Goal: Transaction & Acquisition: Purchase product/service

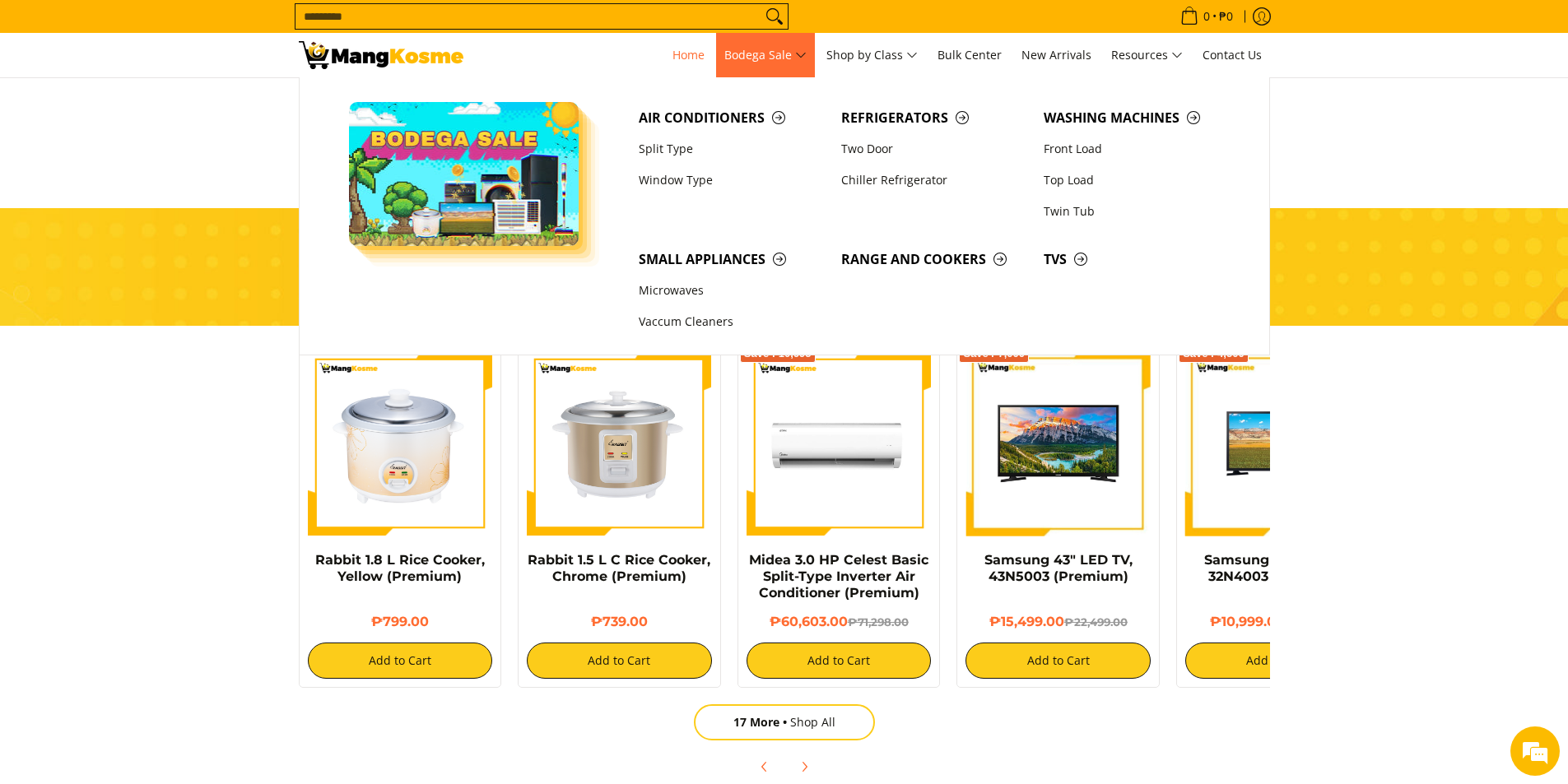
scroll to position [0, 1309]
click at [652, 4] on span "Search..." at bounding box center [541, 16] width 493 height 26
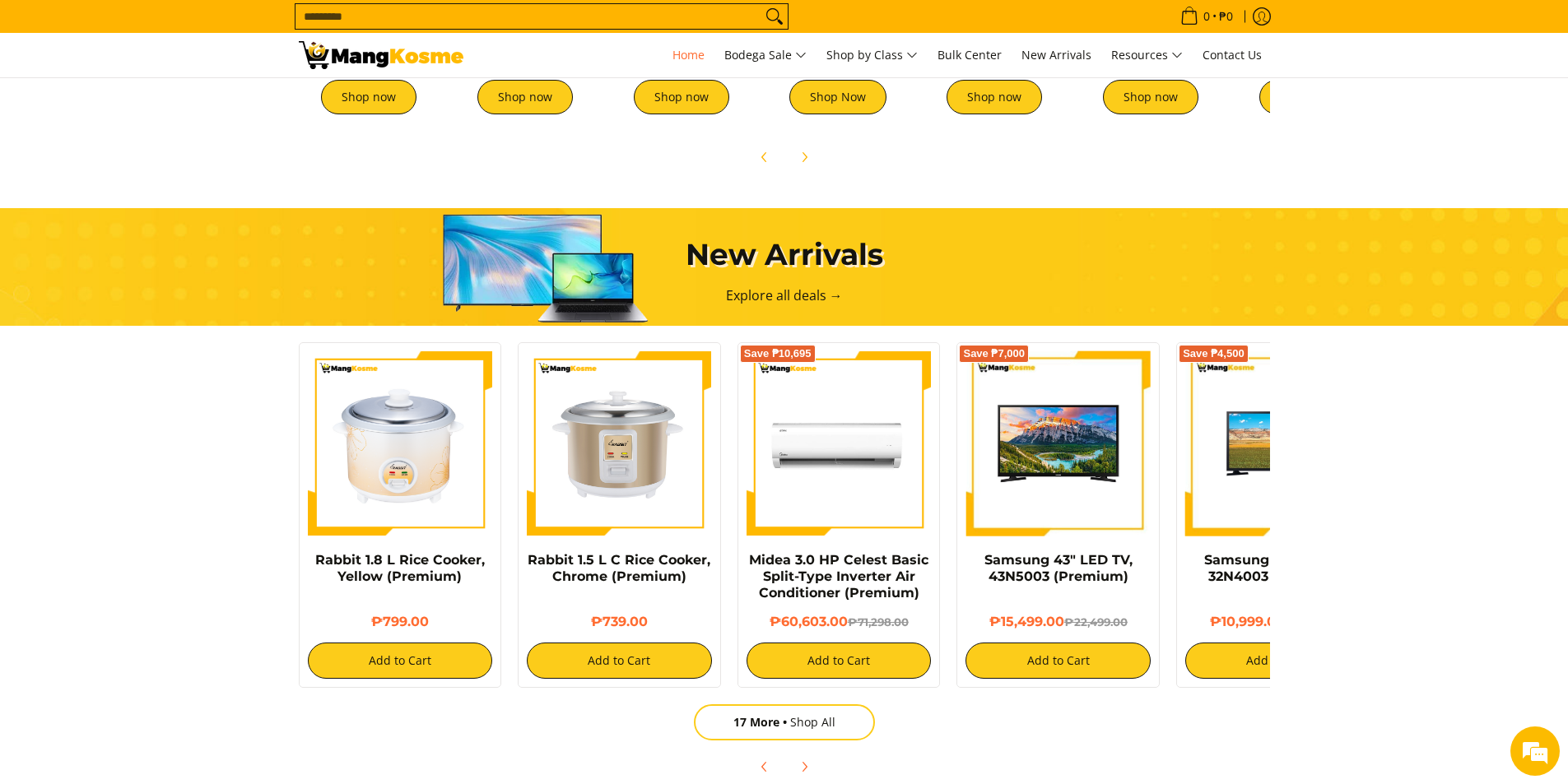
click at [644, 8] on input "Search..." at bounding box center [528, 16] width 466 height 25
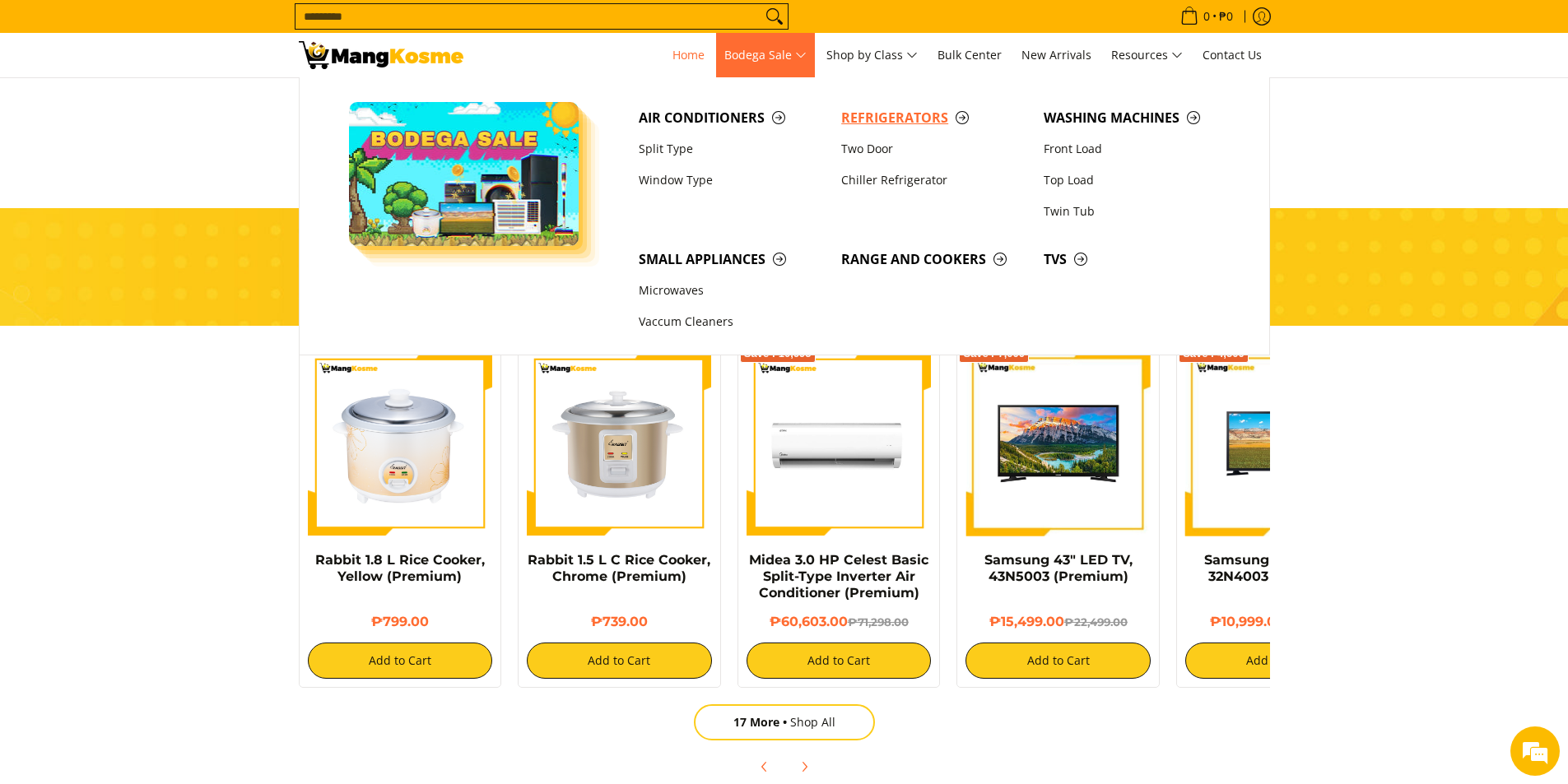
scroll to position [0, 1963]
click at [896, 119] on span "Refrigerators" at bounding box center [934, 118] width 186 height 21
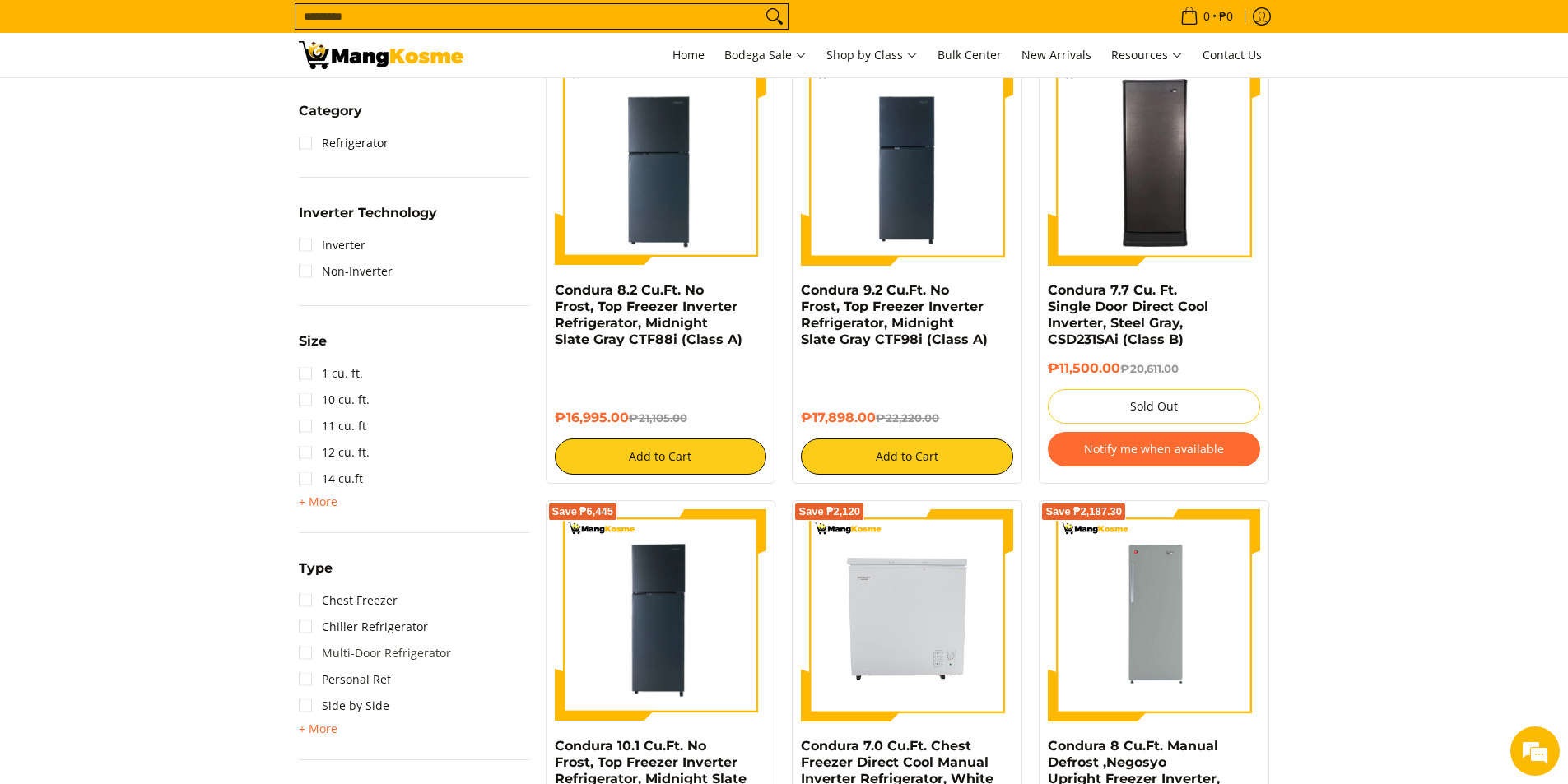
scroll to position [822, 0]
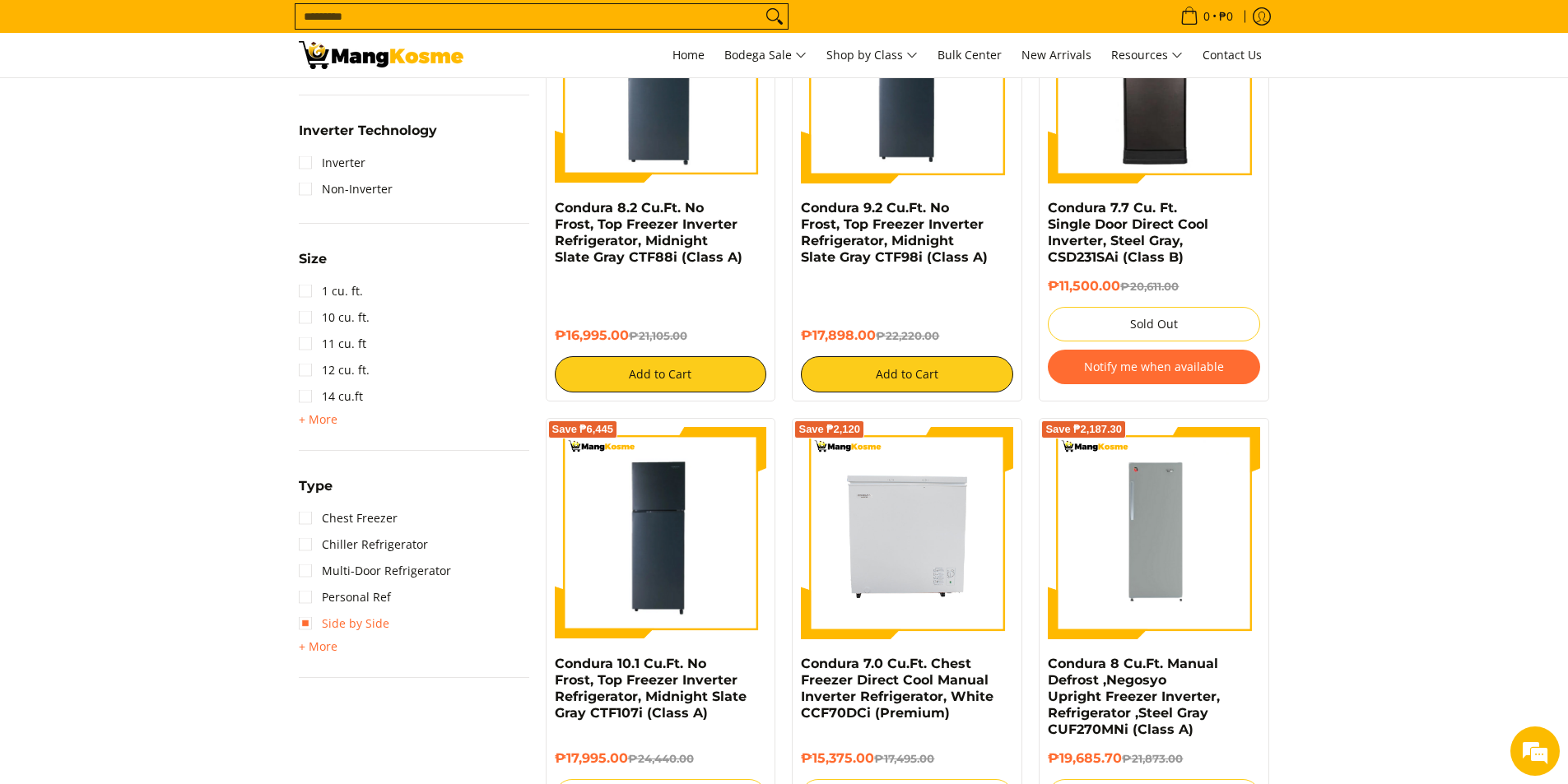
click at [299, 624] on link "Side by Side" at bounding box center [344, 624] width 90 height 26
